Goal: Task Accomplishment & Management: Manage account settings

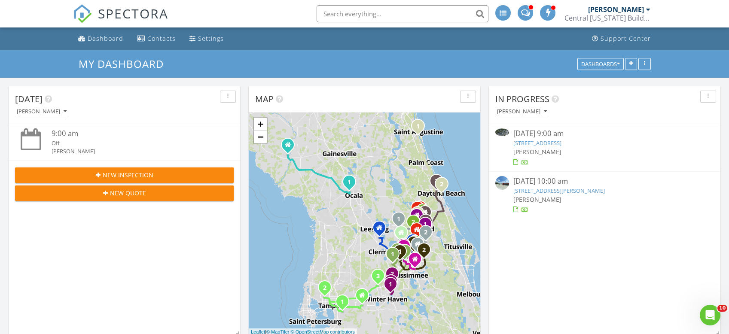
click at [561, 144] on link "375 Summer Cypress Cv, Longwood, FL 32750" at bounding box center [537, 143] width 48 height 8
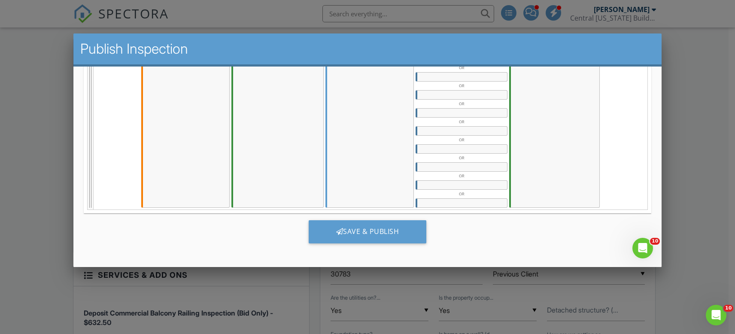
scroll to position [2, 0]
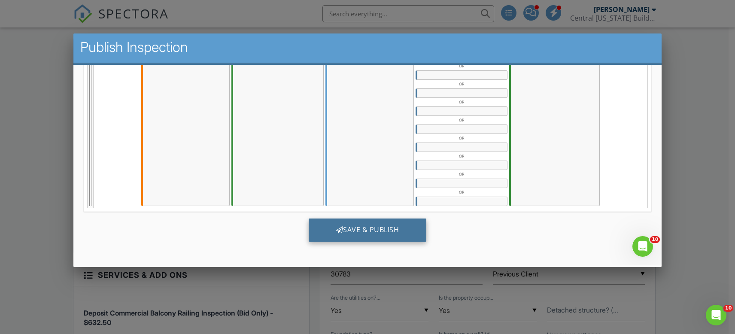
click at [387, 232] on div "Save & Publish" at bounding box center [368, 229] width 118 height 23
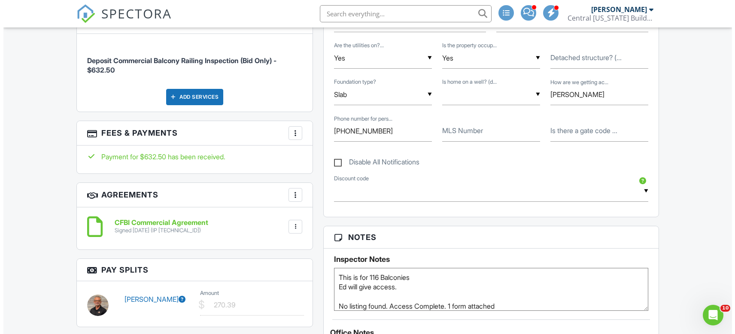
scroll to position [472, 0]
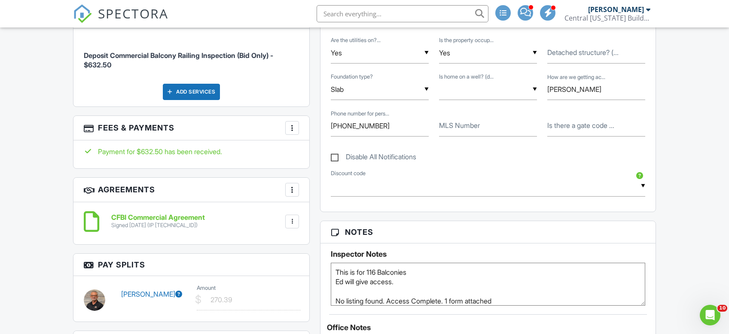
click at [289, 129] on div at bounding box center [292, 128] width 9 height 9
click at [334, 156] on li "Edit Fees & Payments" at bounding box center [335, 153] width 90 height 21
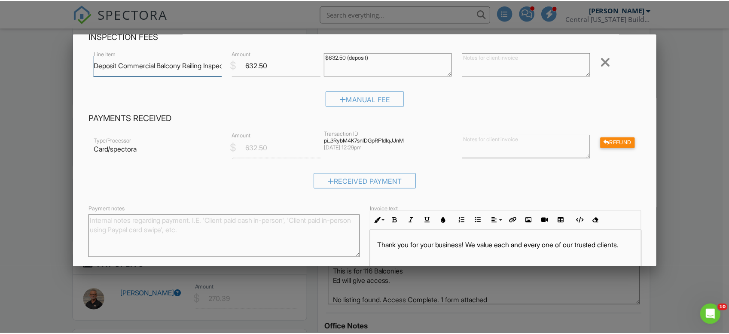
scroll to position [114, 0]
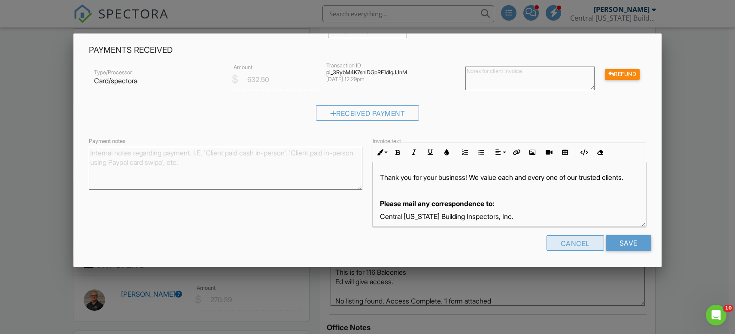
click at [576, 243] on div "Cancel" at bounding box center [576, 242] width 58 height 15
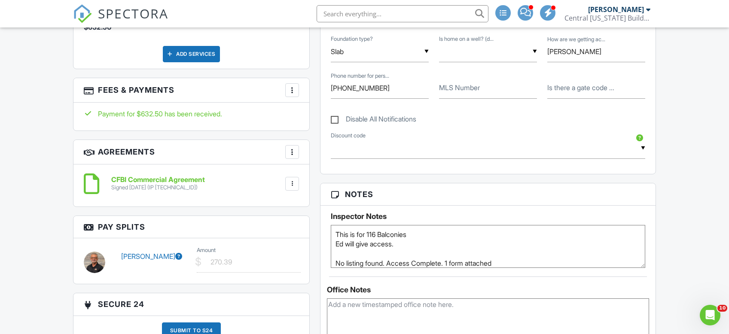
scroll to position [515, 0]
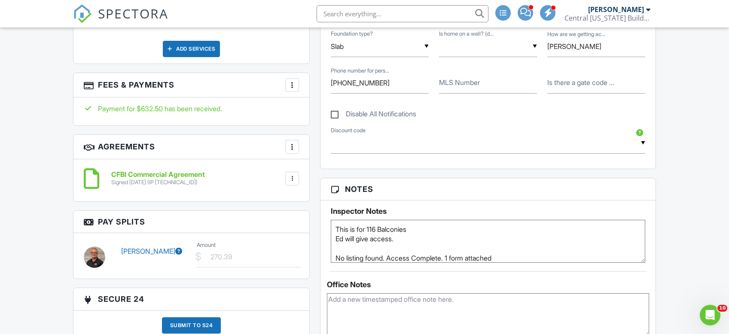
click at [292, 86] on div at bounding box center [292, 85] width 9 height 9
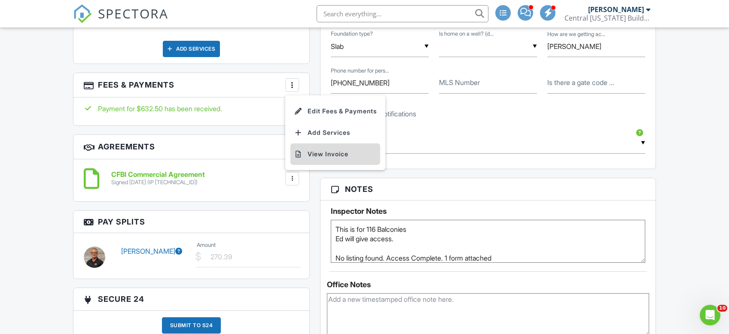
click at [321, 160] on li "View Invoice" at bounding box center [335, 153] width 90 height 21
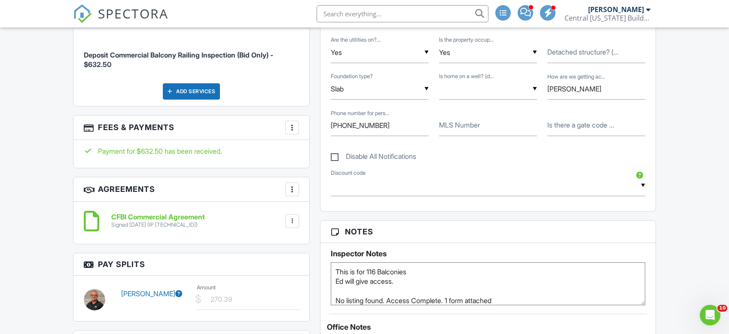
scroll to position [472, 0]
click at [294, 129] on div at bounding box center [292, 128] width 9 height 9
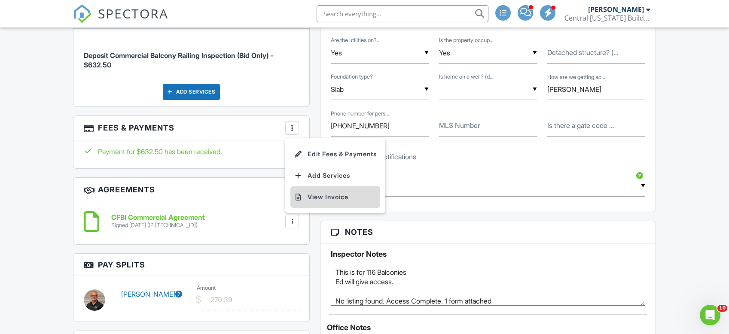
click at [320, 195] on li "View Invoice" at bounding box center [335, 196] width 90 height 21
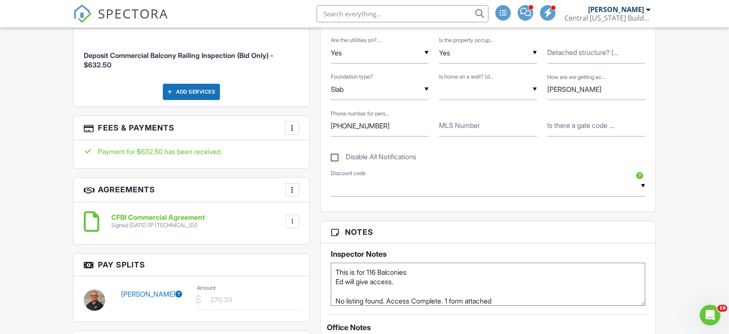
click at [294, 128] on div at bounding box center [292, 128] width 9 height 9
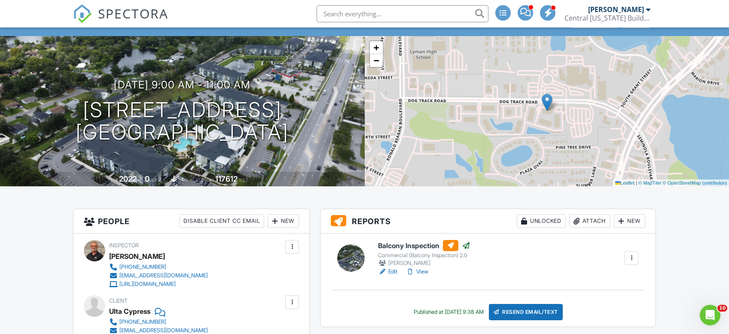
scroll to position [0, 0]
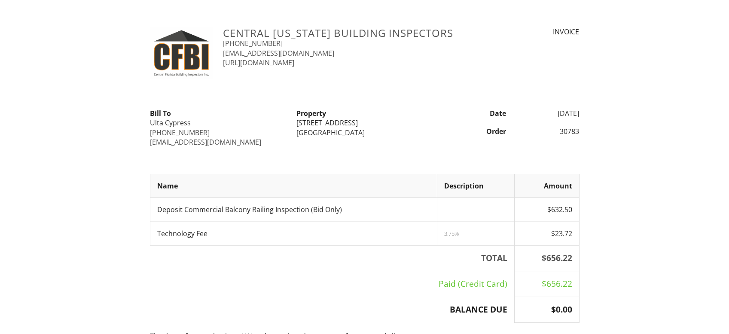
scroll to position [43, 0]
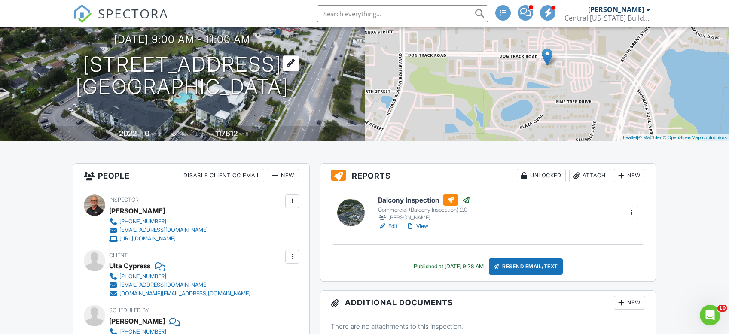
scroll to position [86, 0]
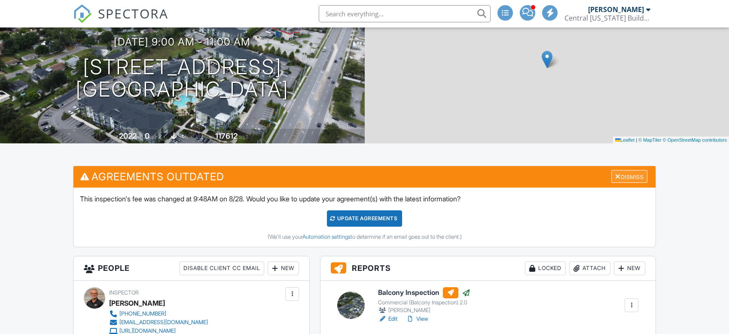
scroll to position [86, 0]
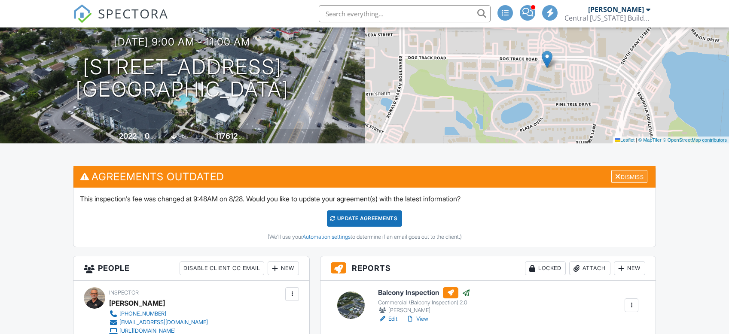
click at [642, 175] on div "Dismiss" at bounding box center [629, 176] width 36 height 13
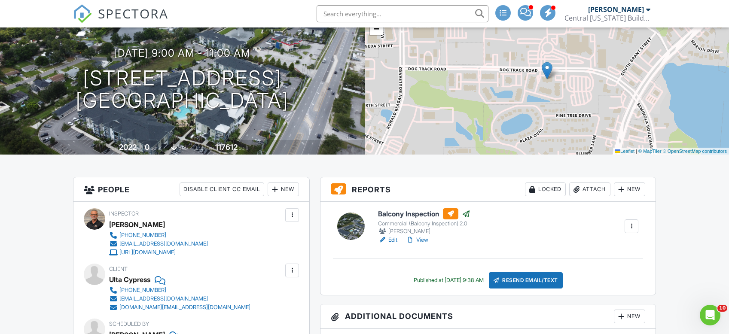
scroll to position [0, 0]
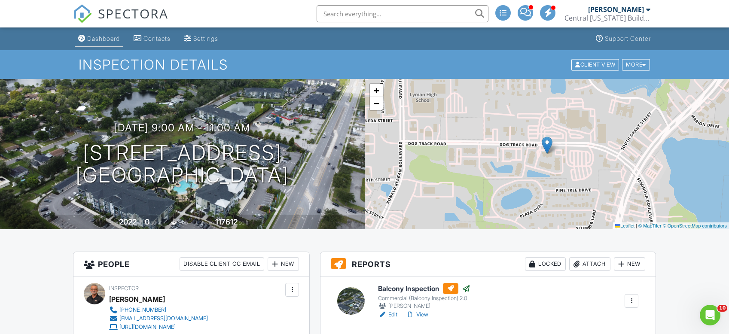
click at [103, 41] on div "Dashboard" at bounding box center [103, 38] width 33 height 7
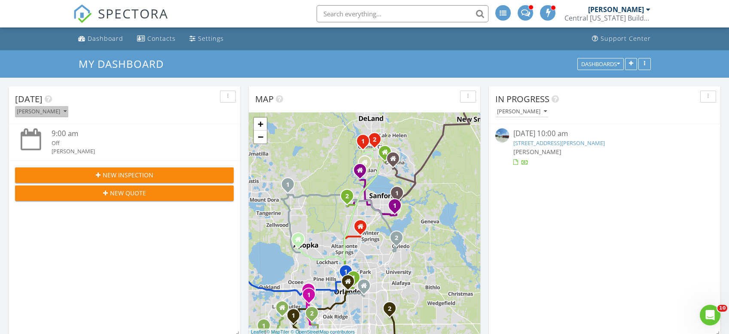
click at [67, 111] on icon "button" at bounding box center [65, 112] width 3 height 6
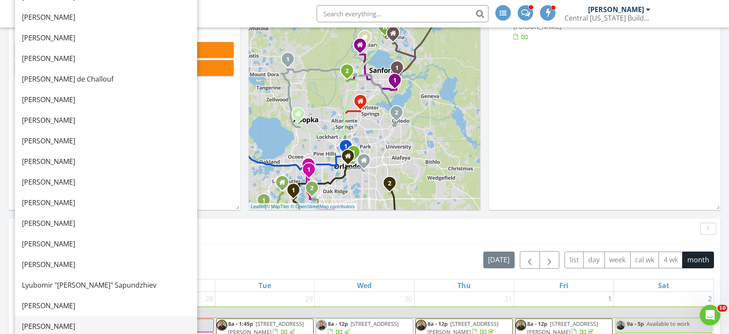
scroll to position [215, 0]
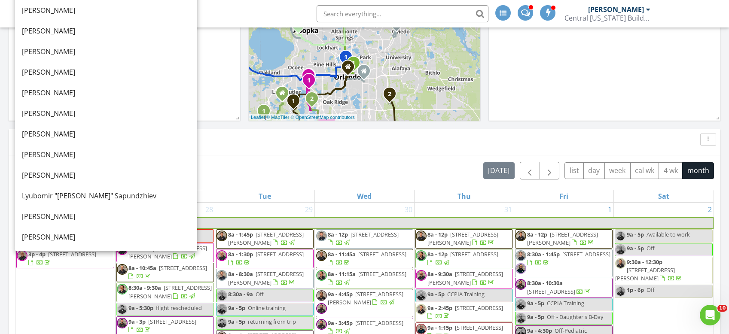
click at [46, 192] on div "Lyubomir "[PERSON_NAME]" Sapundzhiev" at bounding box center [106, 196] width 168 height 10
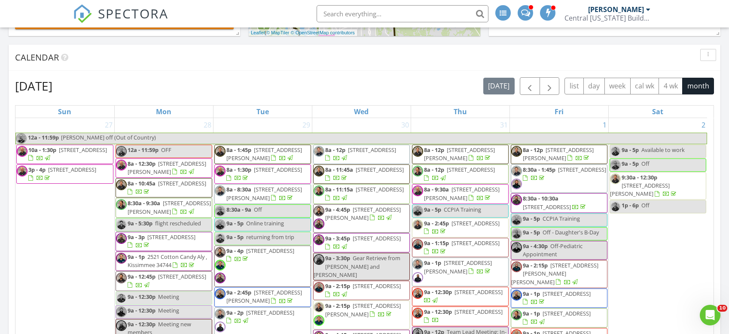
scroll to position [0, 0]
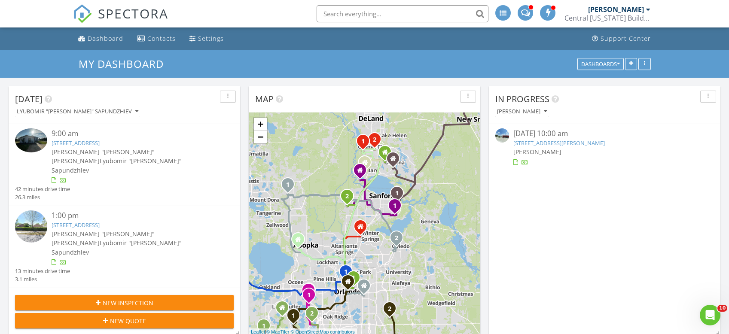
click at [70, 140] on link "711 Cypress Ave , Orange City, FL 32763" at bounding box center [76, 143] width 48 height 8
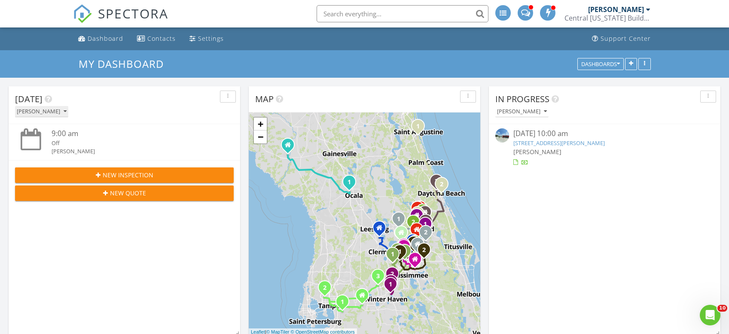
click at [67, 109] on div "[PERSON_NAME]" at bounding box center [42, 112] width 50 height 6
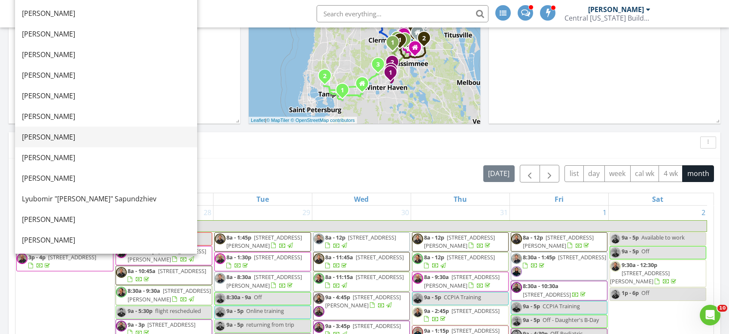
scroll to position [215, 0]
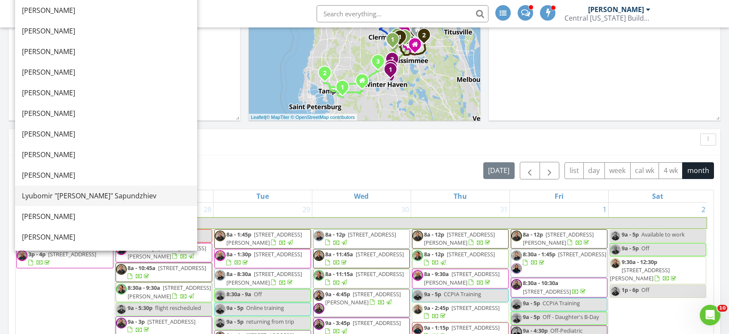
click at [43, 195] on div "Lyubomir "[PERSON_NAME]" Sapundzhiev" at bounding box center [106, 196] width 168 height 10
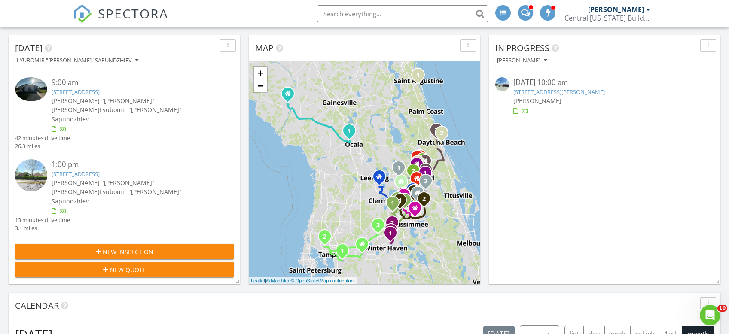
scroll to position [42, 0]
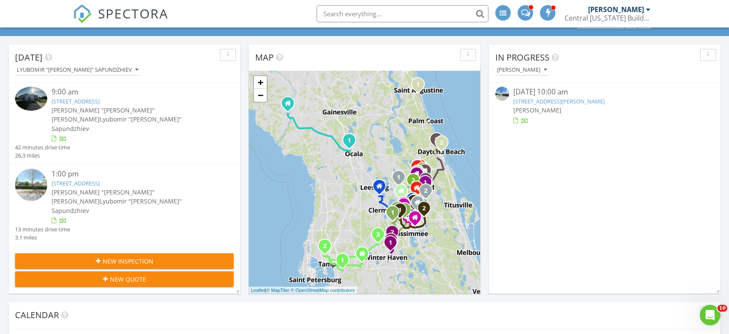
click at [90, 179] on link "648 Placid Run Rd, Orange City, FL 32763" at bounding box center [76, 183] width 48 height 8
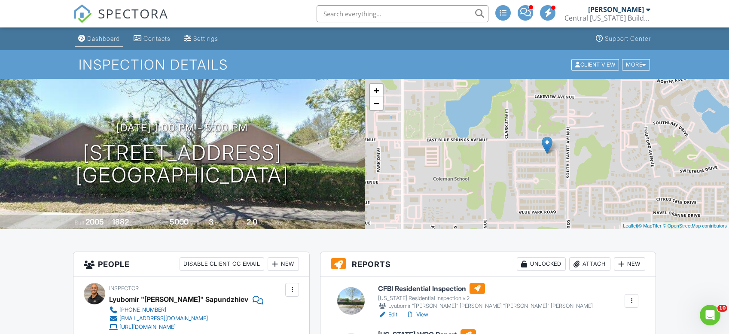
click at [102, 40] on div "Dashboard" at bounding box center [103, 38] width 33 height 7
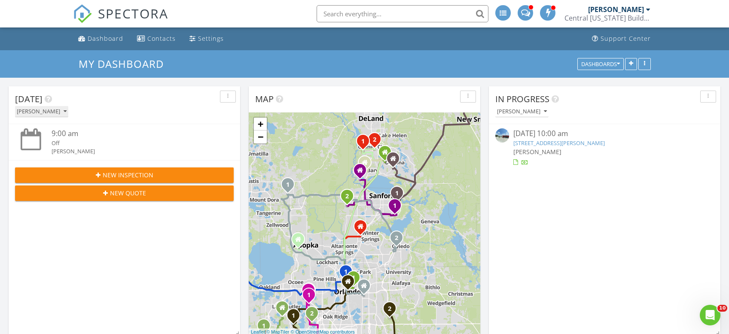
click at [67, 113] on icon "button" at bounding box center [65, 112] width 3 height 6
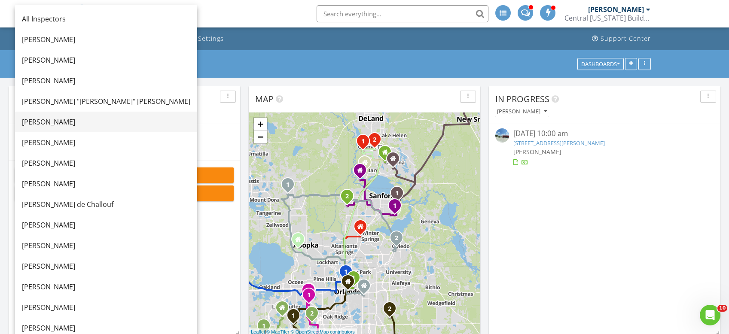
click at [39, 122] on div "[PERSON_NAME]" at bounding box center [106, 122] width 168 height 10
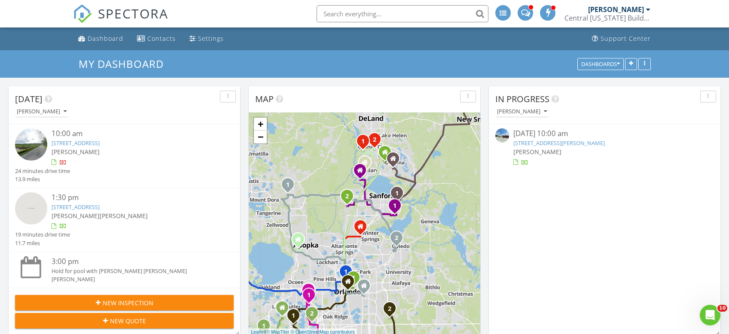
click at [572, 139] on link "503 Hamlin St, Lake Wales, FL 33853" at bounding box center [558, 143] width 91 height 8
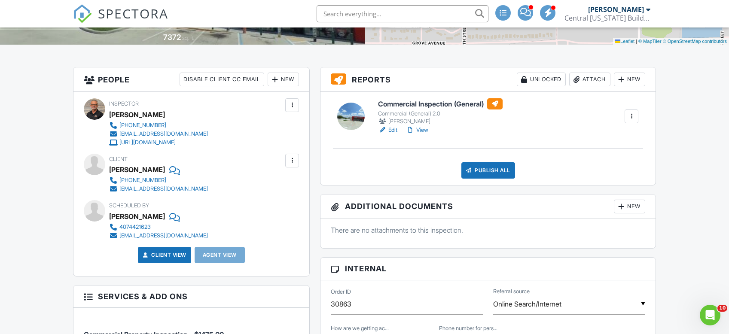
scroll to position [129, 0]
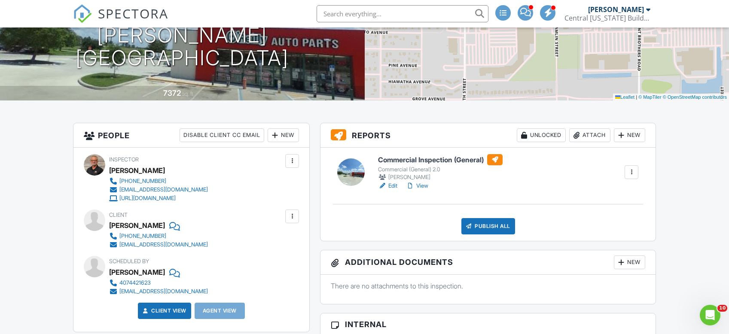
click at [428, 160] on h6 "Commercial Inspection (General)" at bounding box center [440, 159] width 125 height 11
